Goal: Task Accomplishment & Management: Use online tool/utility

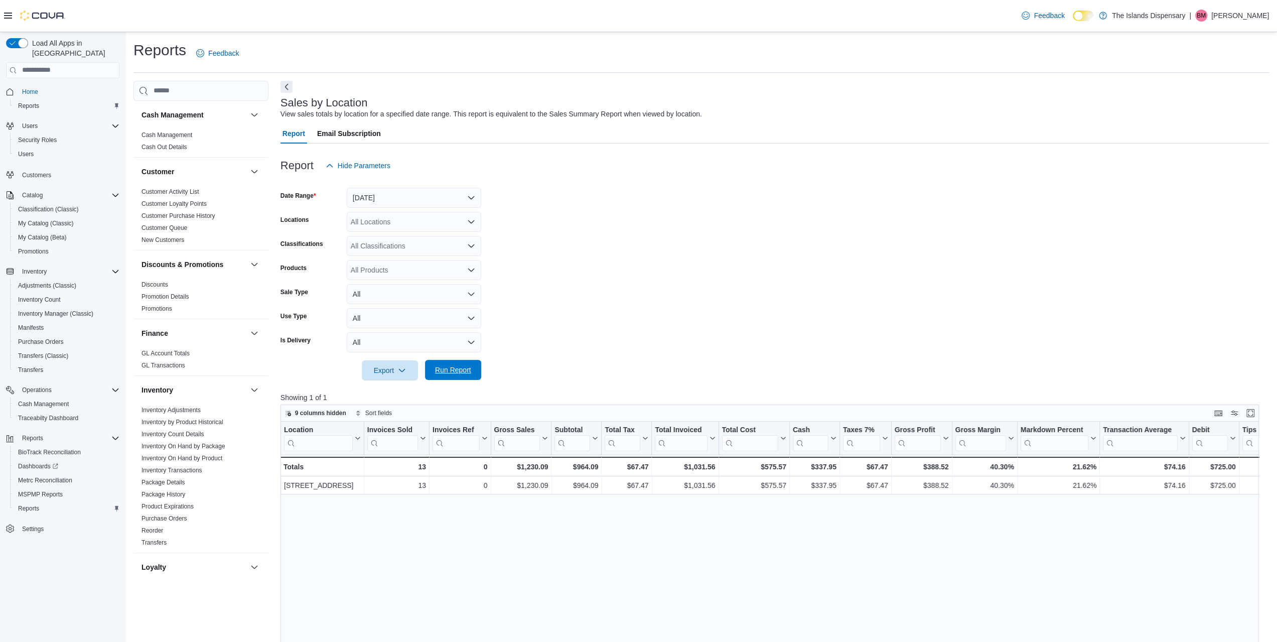
click at [446, 371] on span "Run Report" at bounding box center [453, 370] width 36 height 10
click at [177, 242] on link "New Customers" at bounding box center [163, 239] width 43 height 7
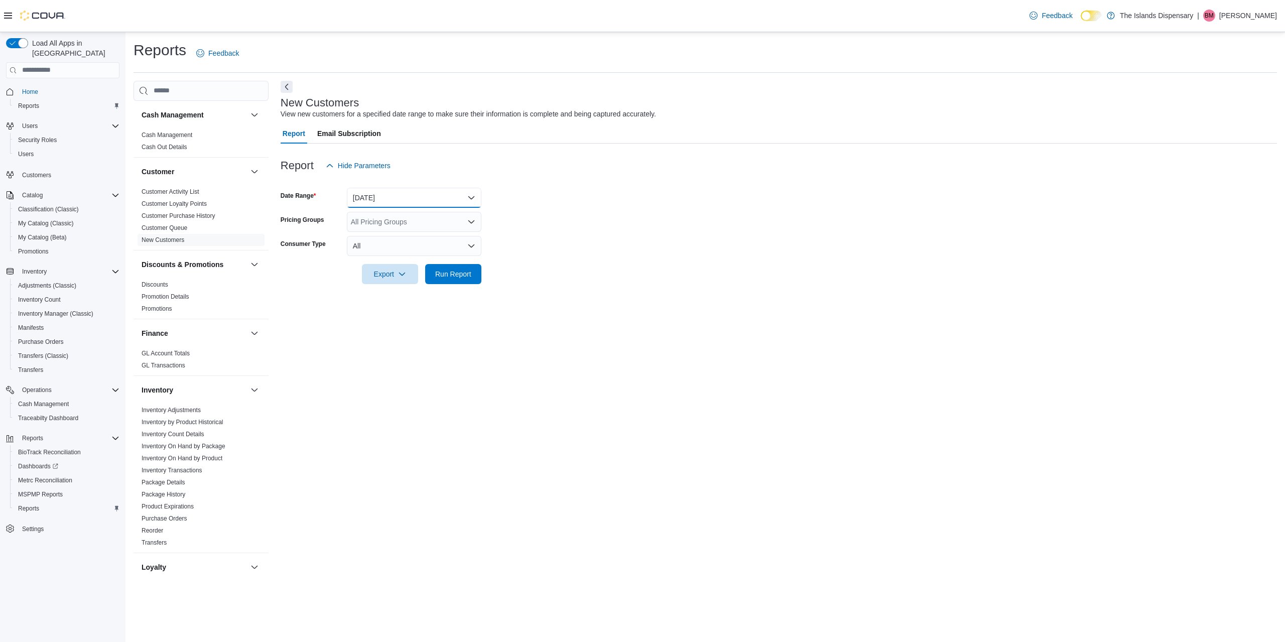
click at [404, 201] on button "[DATE]" at bounding box center [414, 198] width 134 height 20
click at [396, 238] on span "[DATE]" at bounding box center [420, 238] width 114 height 12
click at [444, 265] on span "Run Report" at bounding box center [453, 273] width 44 height 20
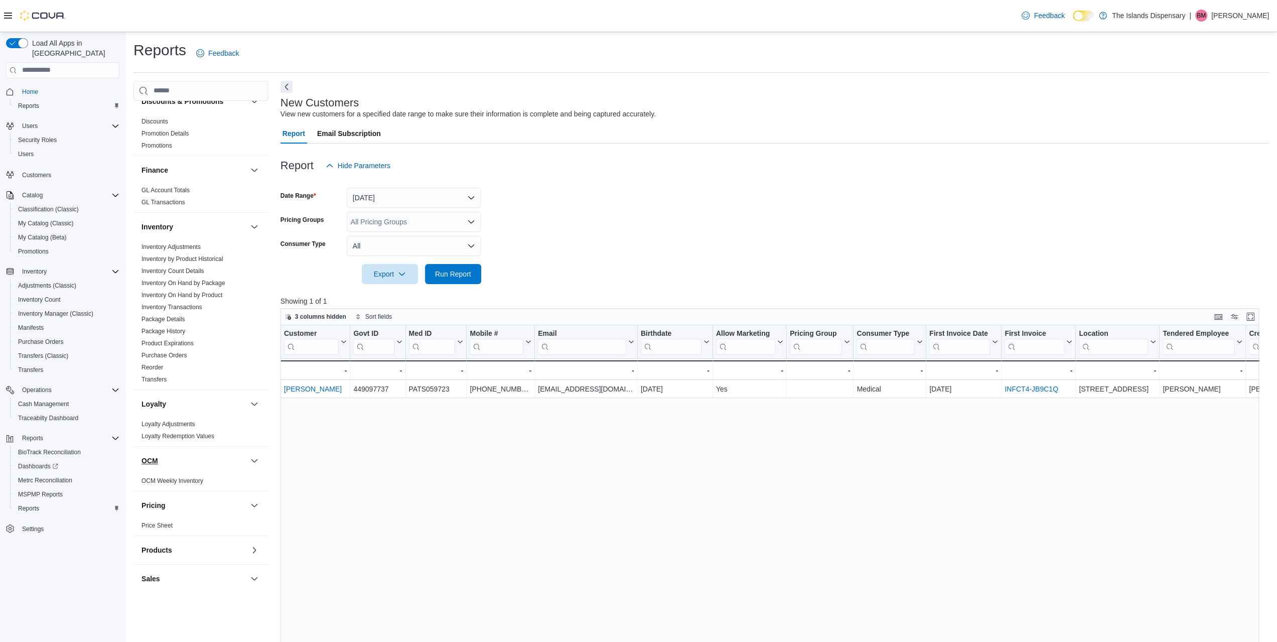
scroll to position [401, 0]
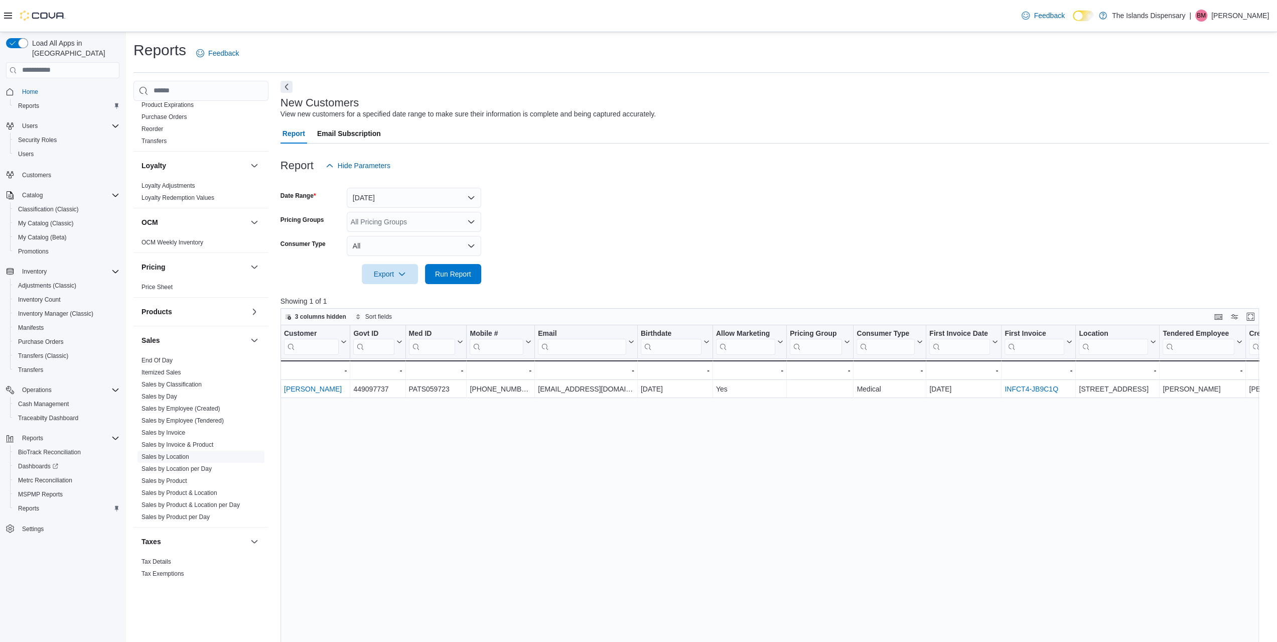
click at [170, 455] on link "Sales by Location" at bounding box center [166, 456] width 48 height 7
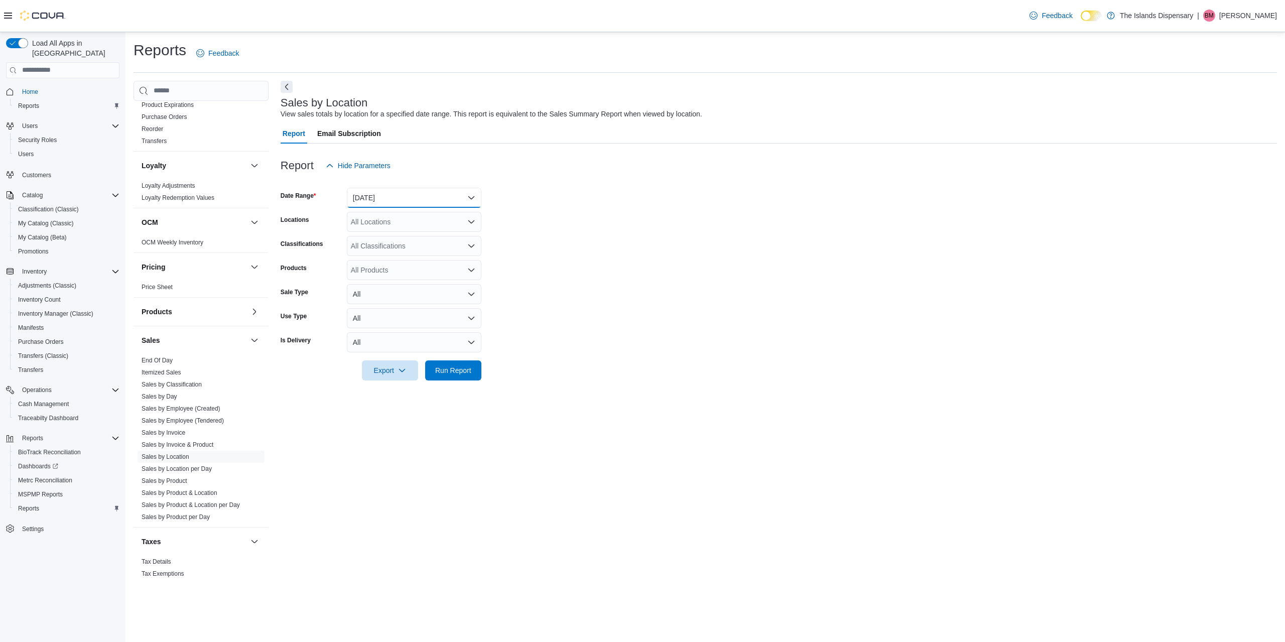
click at [408, 202] on button "[DATE]" at bounding box center [414, 198] width 134 height 20
click at [384, 236] on span "[DATE]" at bounding box center [420, 238] width 114 height 12
click at [464, 371] on span "Run Report" at bounding box center [453, 370] width 36 height 10
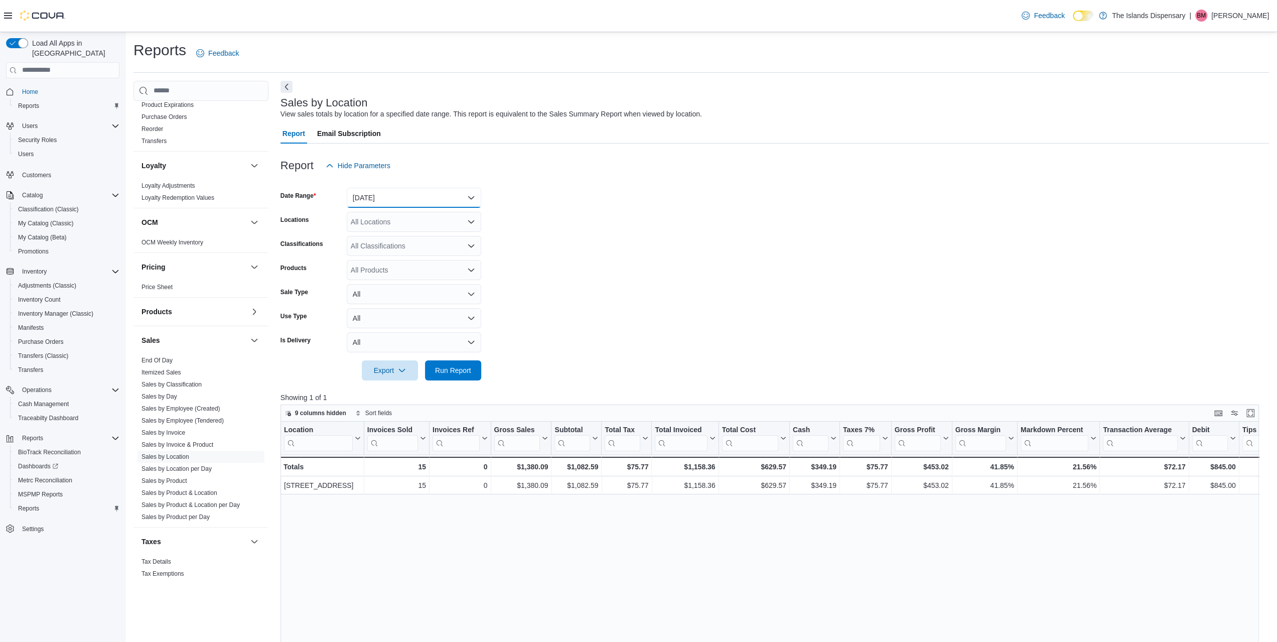
click at [397, 202] on button "[DATE]" at bounding box center [414, 198] width 134 height 20
click at [402, 216] on span "Custom Date" at bounding box center [420, 218] width 114 height 12
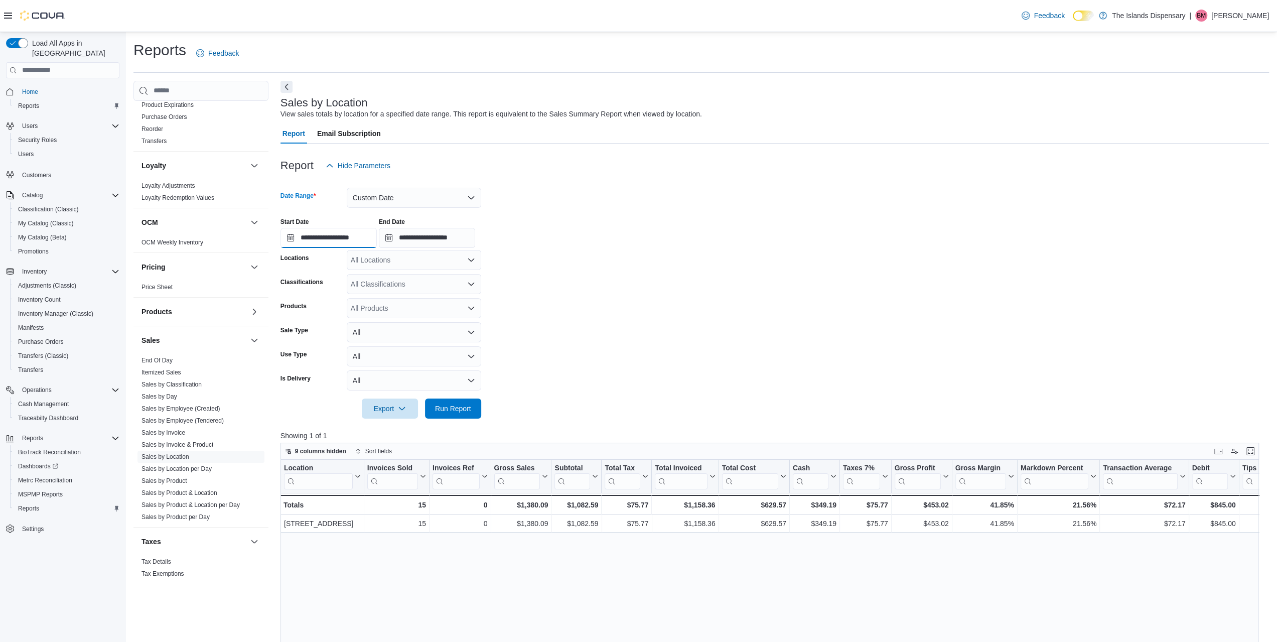
click at [337, 236] on input "**********" at bounding box center [329, 238] width 96 height 20
click at [405, 260] on span "2025" at bounding box center [405, 260] width 16 height 8
click at [418, 356] on div "2024" at bounding box center [418, 355] width 46 height 12
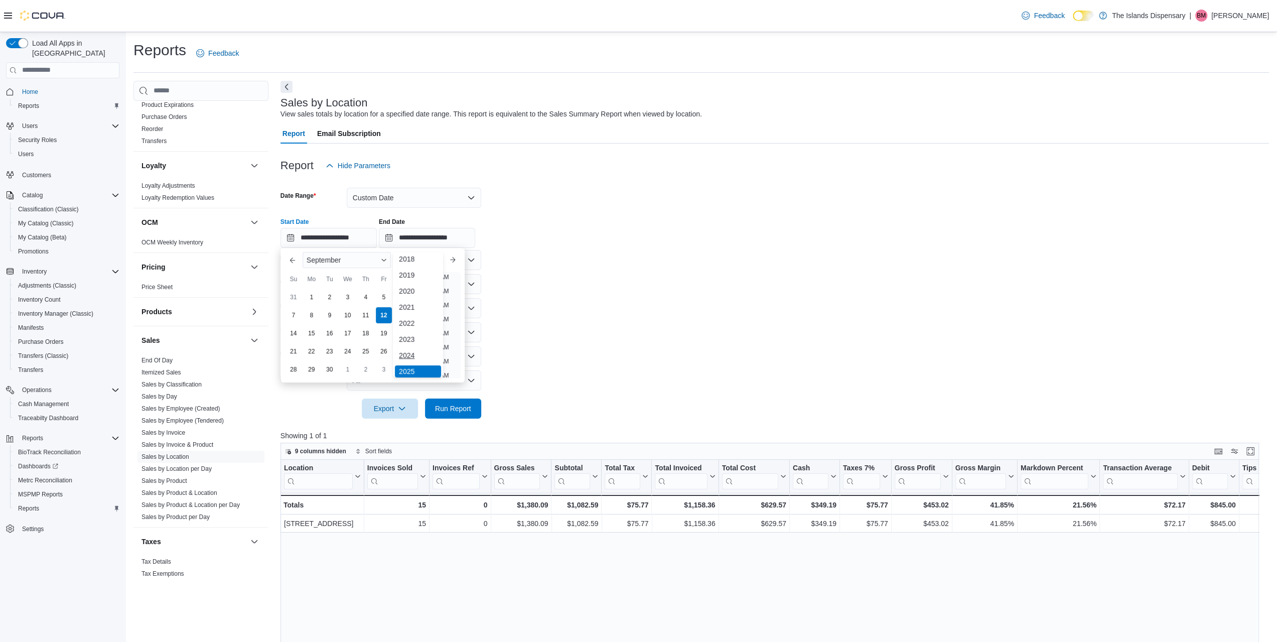
type input "**********"
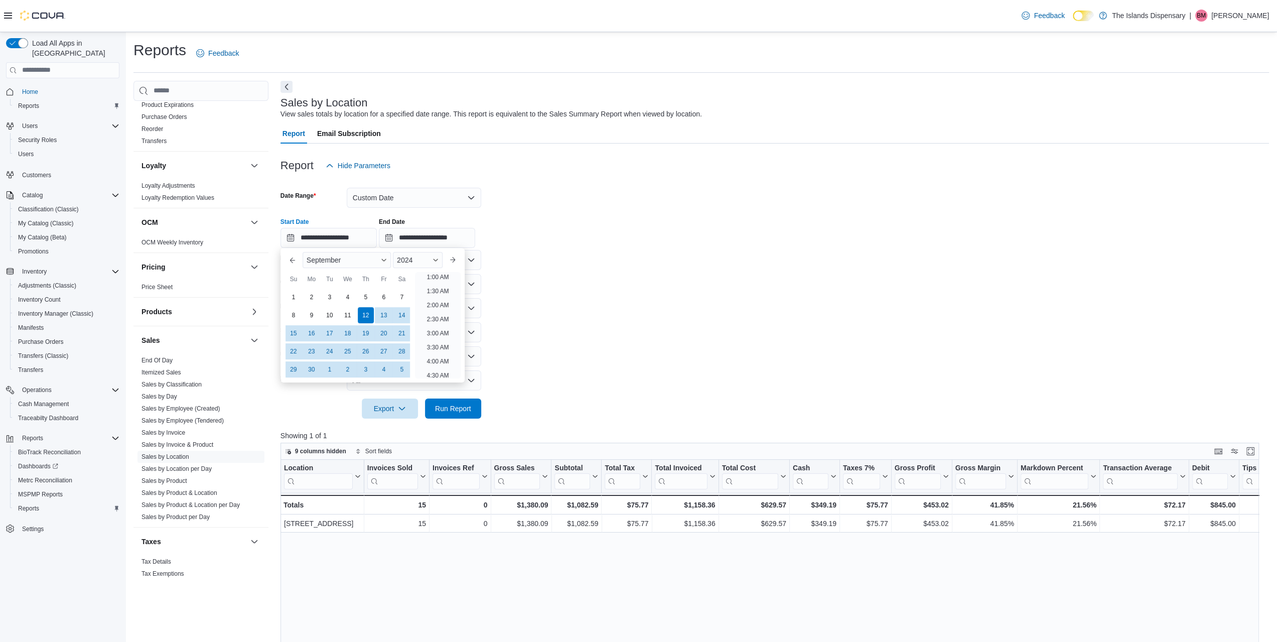
scroll to position [2, 0]
click at [575, 266] on form "**********" at bounding box center [775, 297] width 989 height 243
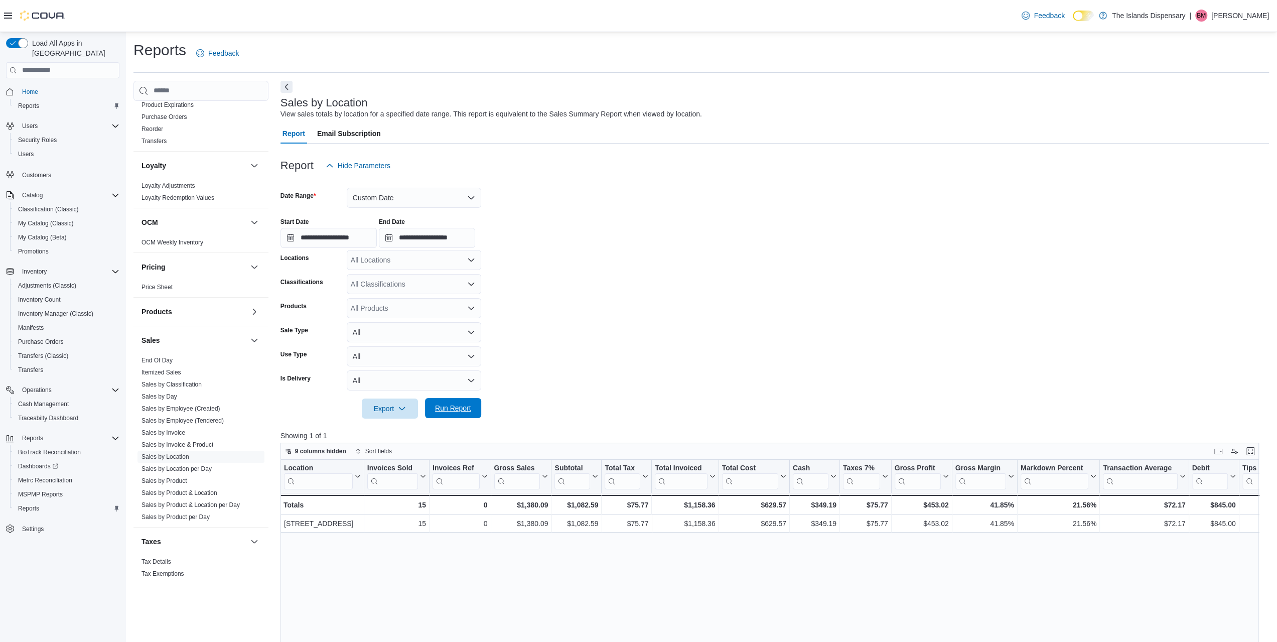
click at [465, 409] on span "Run Report" at bounding box center [453, 408] width 36 height 10
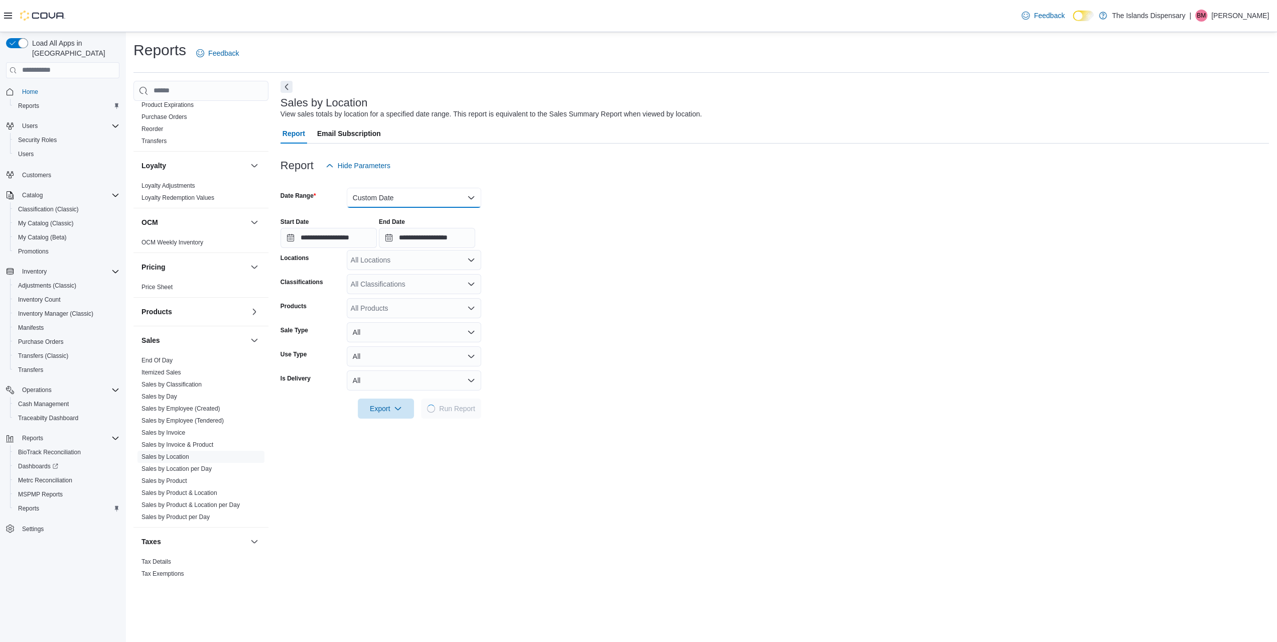
click at [415, 196] on button "Custom Date" at bounding box center [414, 198] width 134 height 20
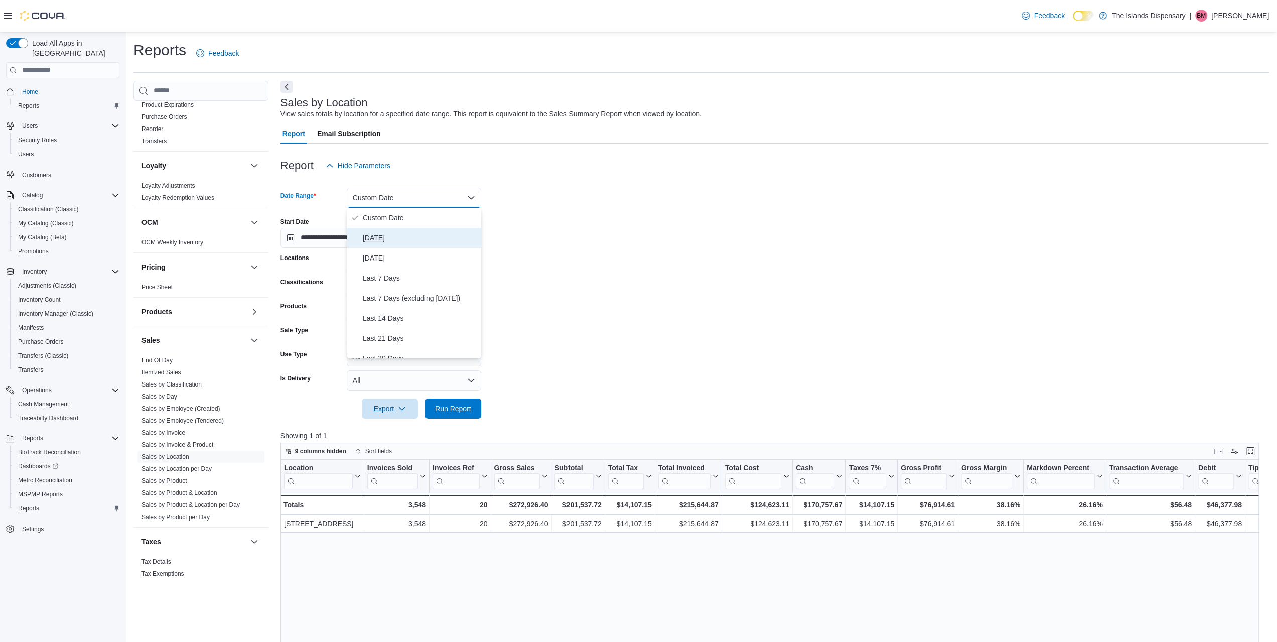
click at [406, 232] on span "[DATE]" at bounding box center [420, 238] width 114 height 12
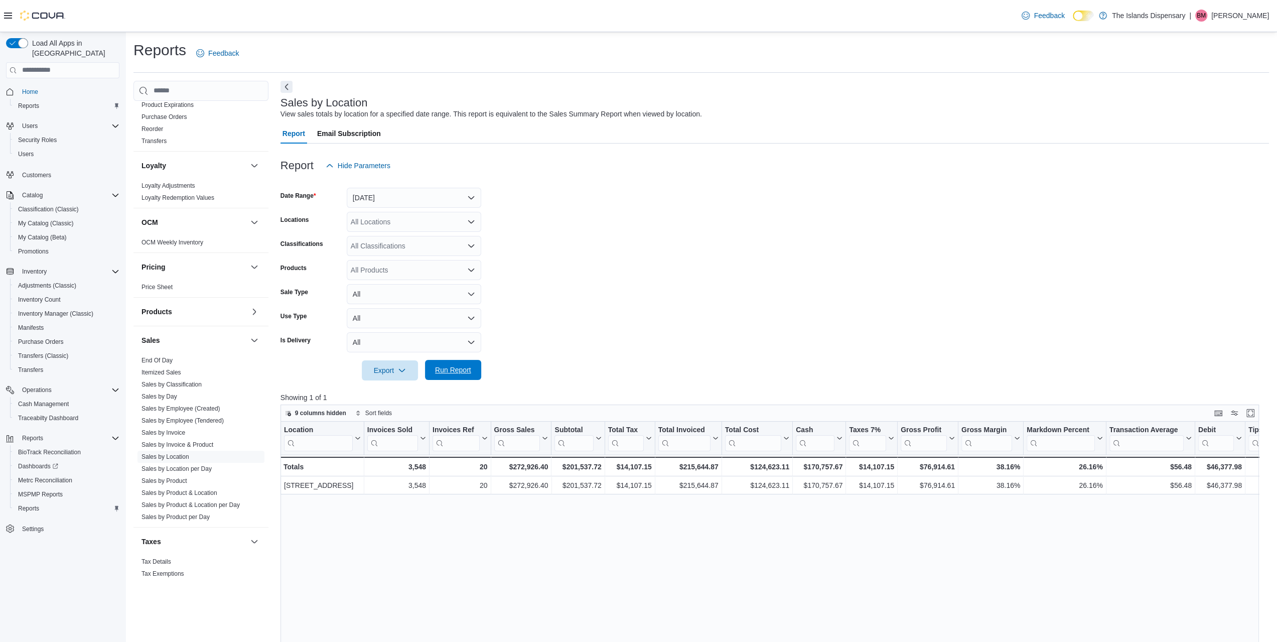
click at [444, 376] on span "Run Report" at bounding box center [453, 370] width 44 height 20
click at [405, 205] on button "[DATE]" at bounding box center [414, 198] width 134 height 20
click at [406, 220] on span "Custom Date" at bounding box center [420, 218] width 114 height 12
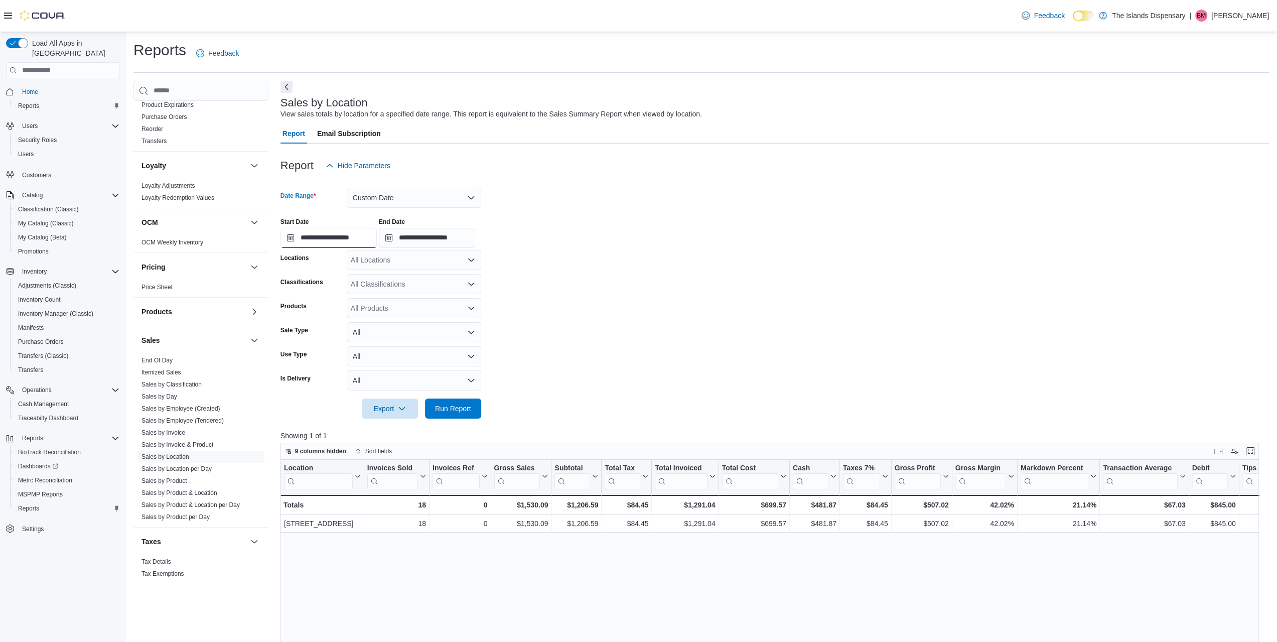
click at [313, 237] on input "**********" at bounding box center [329, 238] width 96 height 20
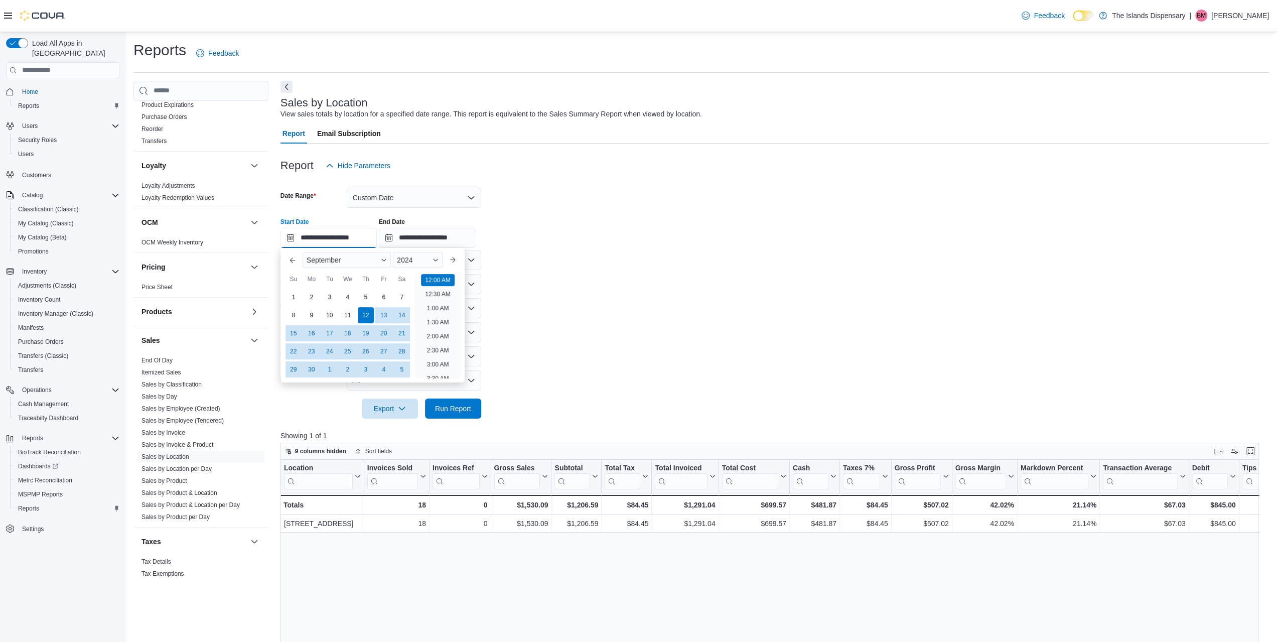
scroll to position [31, 0]
click at [290, 295] on div "1" at bounding box center [294, 297] width 18 height 18
click at [448, 403] on span "Run Report" at bounding box center [453, 408] width 36 height 10
click at [356, 237] on input "**********" at bounding box center [329, 238] width 96 height 20
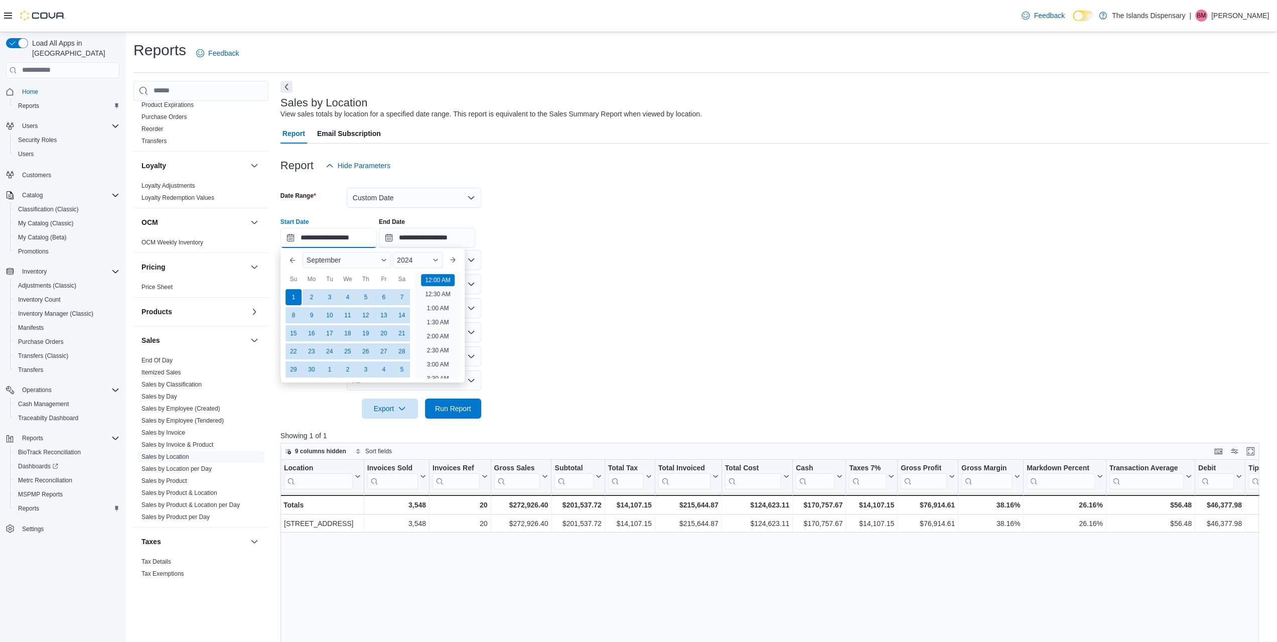
scroll to position [31, 0]
click at [411, 256] on span "2024" at bounding box center [405, 260] width 16 height 8
click at [415, 338] on div "2025" at bounding box center [418, 337] width 46 height 12
type input "**********"
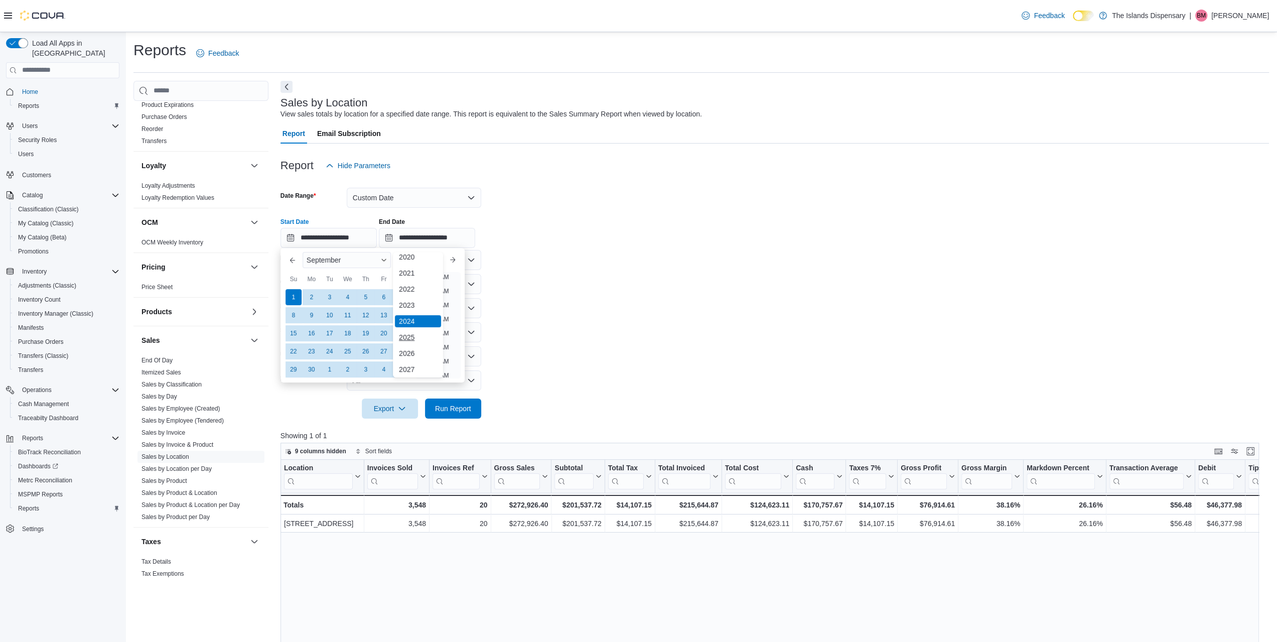
scroll to position [2, 0]
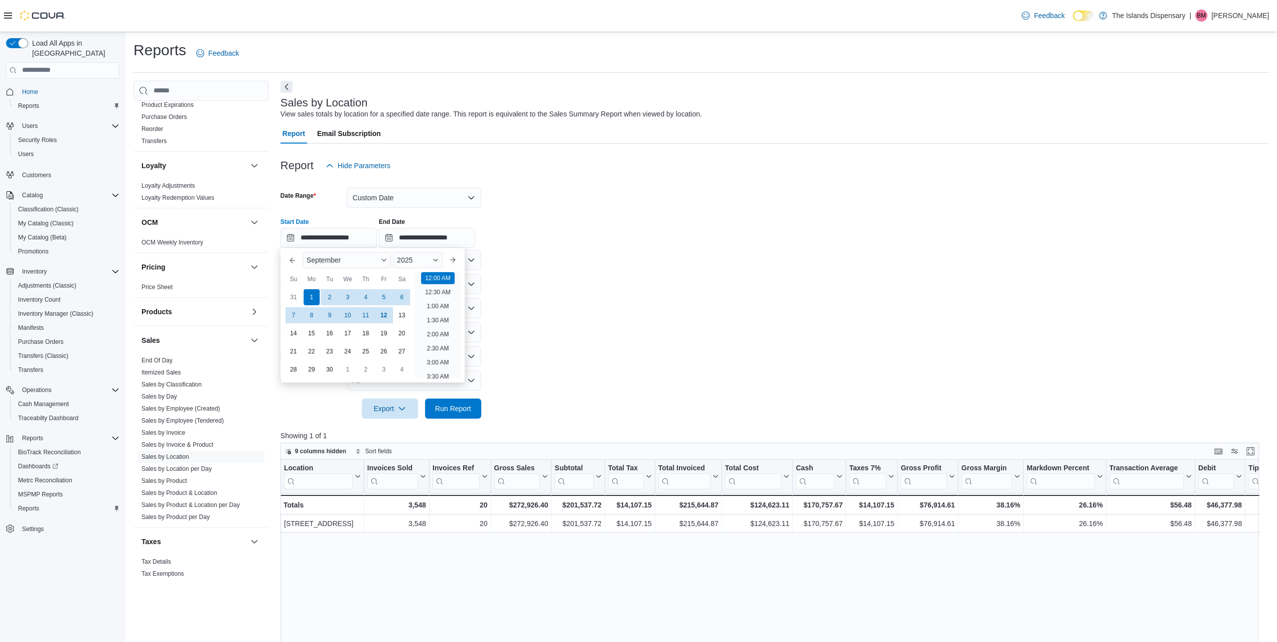
click at [589, 296] on form "**********" at bounding box center [775, 297] width 989 height 243
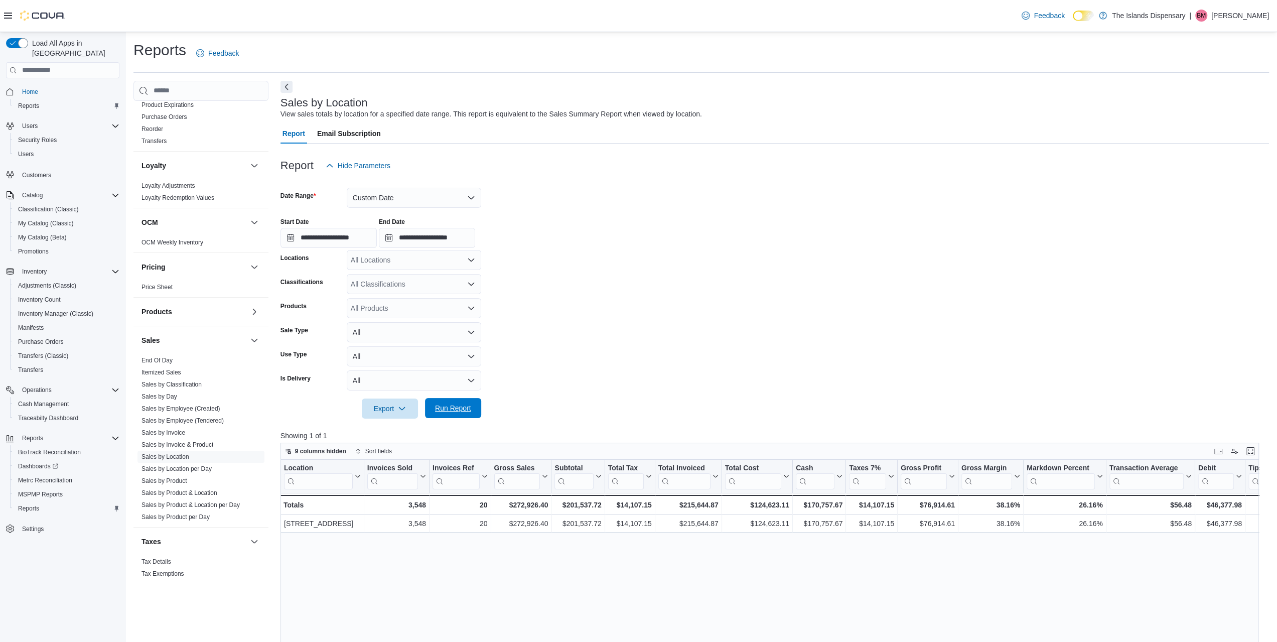
click at [465, 404] on span "Run Report" at bounding box center [453, 408] width 36 height 10
click at [368, 199] on button "Custom Date" at bounding box center [414, 198] width 134 height 20
click at [382, 241] on span "[DATE]" at bounding box center [420, 238] width 114 height 12
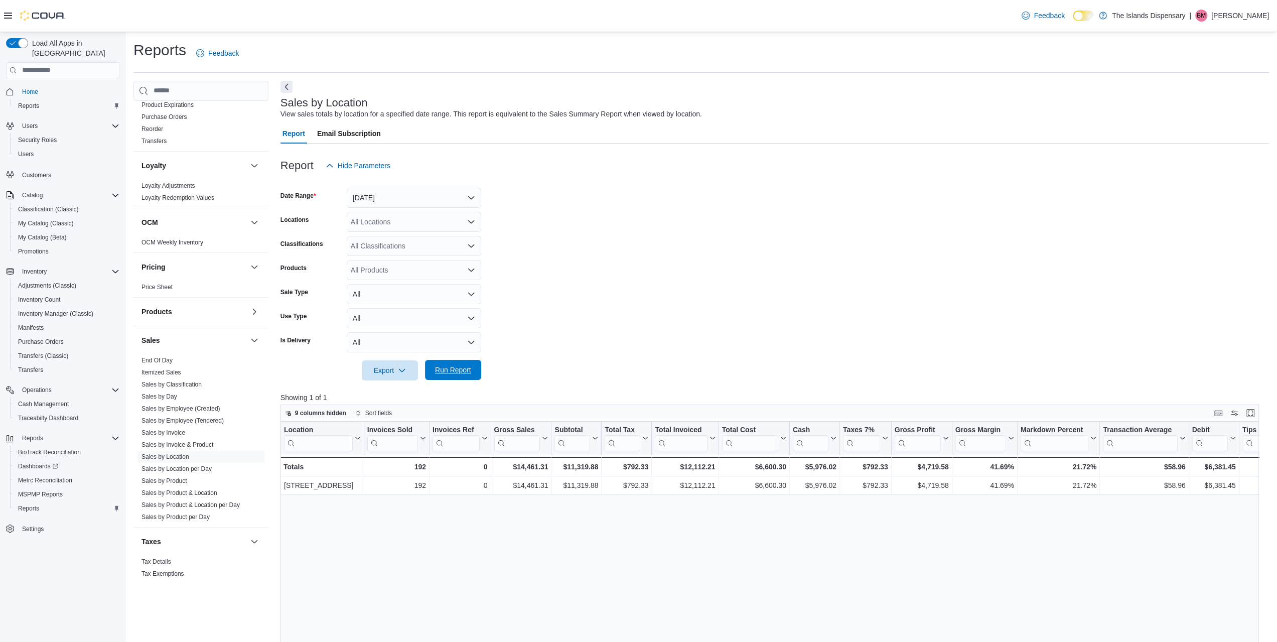
click at [450, 365] on span "Run Report" at bounding box center [453, 370] width 44 height 20
click at [465, 368] on span "Run Report" at bounding box center [453, 370] width 36 height 10
click at [476, 367] on button "Run Report" at bounding box center [453, 370] width 56 height 20
click at [464, 366] on span "Run Report" at bounding box center [453, 370] width 36 height 10
click at [184, 241] on link "New Customers" at bounding box center [163, 239] width 43 height 7
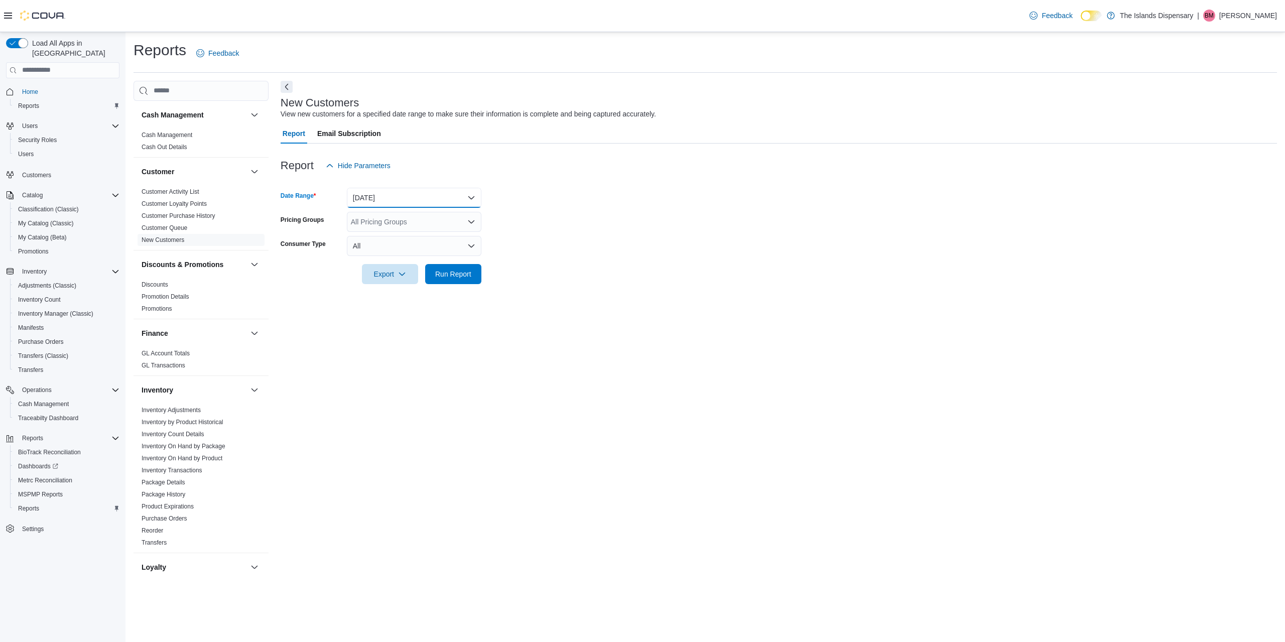
click at [384, 195] on button "[DATE]" at bounding box center [414, 198] width 134 height 20
click at [383, 233] on span "[DATE]" at bounding box center [420, 238] width 114 height 12
click at [446, 271] on span "Run Report" at bounding box center [453, 273] width 36 height 10
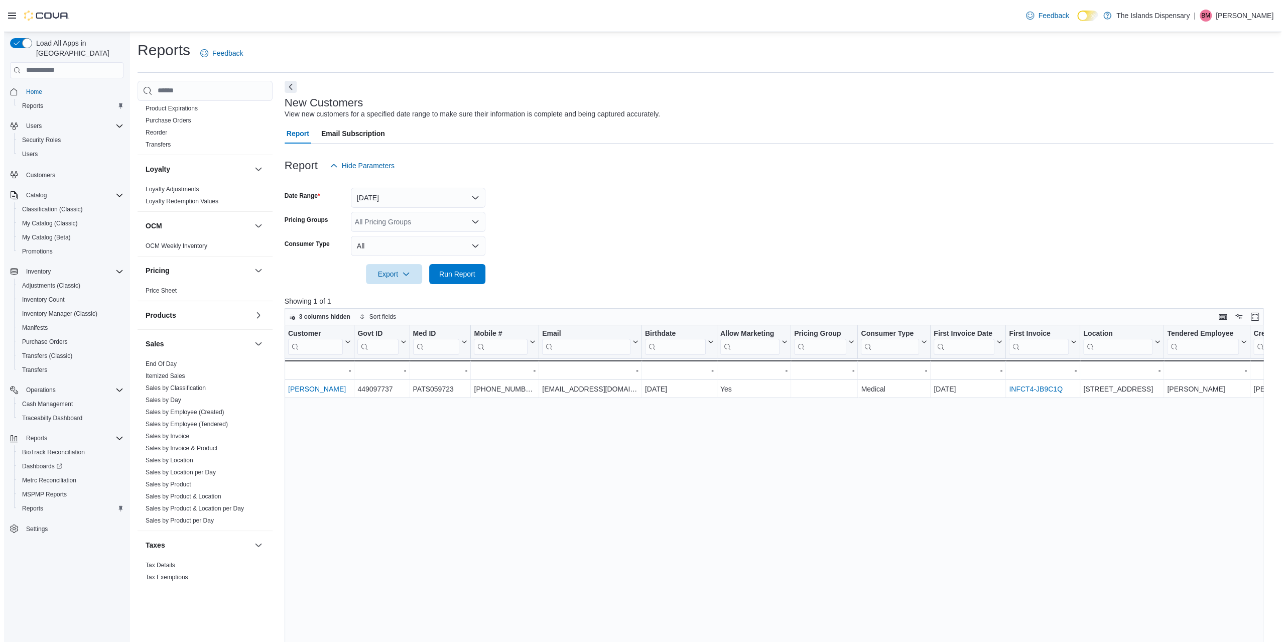
scroll to position [401, 0]
click at [182, 454] on link "Sales by Location" at bounding box center [166, 456] width 48 height 7
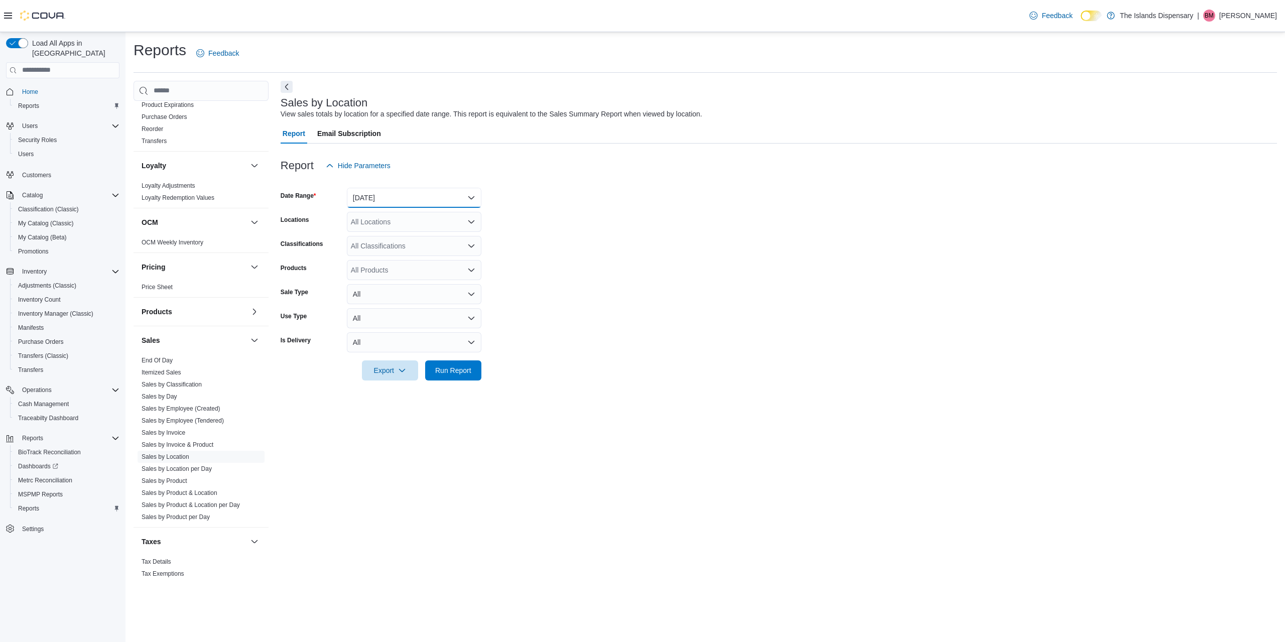
click at [385, 196] on button "[DATE]" at bounding box center [414, 198] width 134 height 20
click at [392, 245] on button "[DATE]" at bounding box center [414, 238] width 134 height 20
click at [39, 490] on span "MSPMP Reports" at bounding box center [40, 494] width 45 height 8
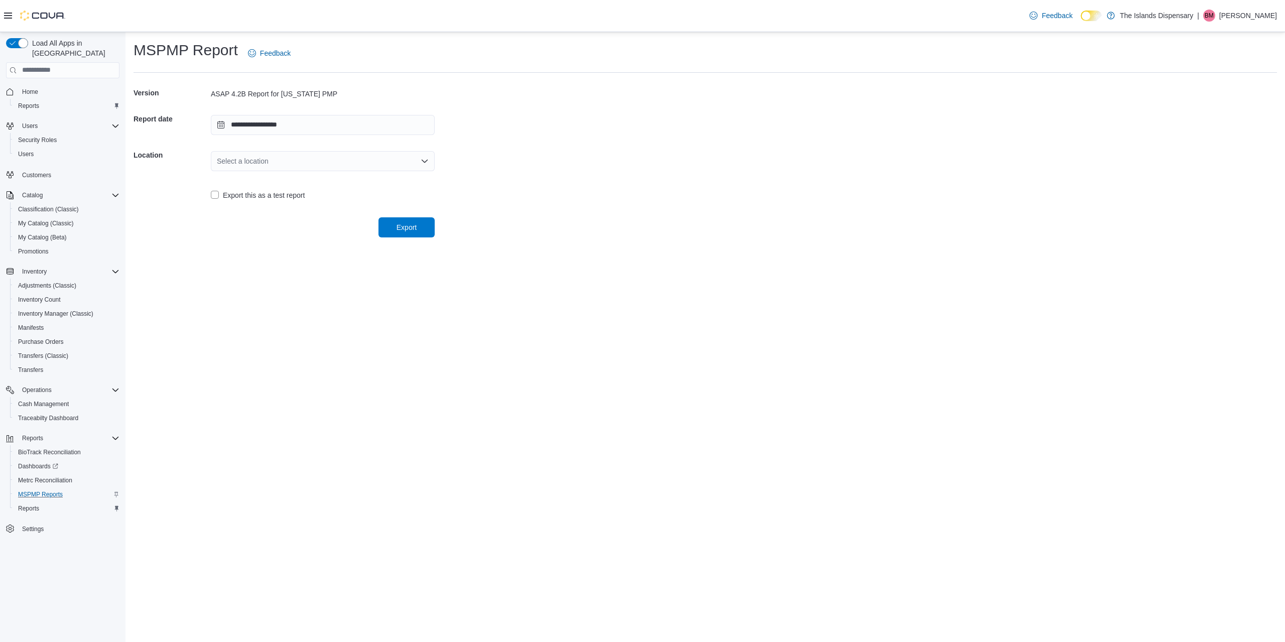
click at [294, 159] on div "Select a location" at bounding box center [323, 161] width 224 height 20
click at [279, 194] on span "[STREET_ADDRESS]" at bounding box center [329, 193] width 200 height 10
click at [405, 226] on span "Export" at bounding box center [406, 227] width 20 height 10
